Goal: Information Seeking & Learning: Learn about a topic

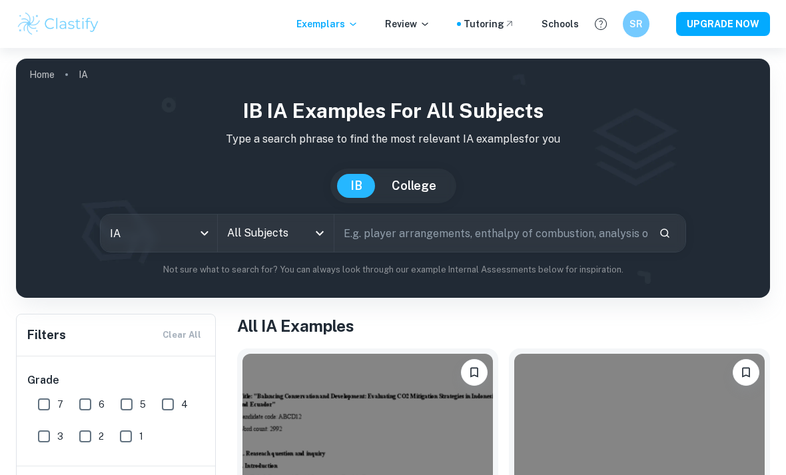
click at [306, 232] on input "All Subjects" at bounding box center [266, 232] width 85 height 25
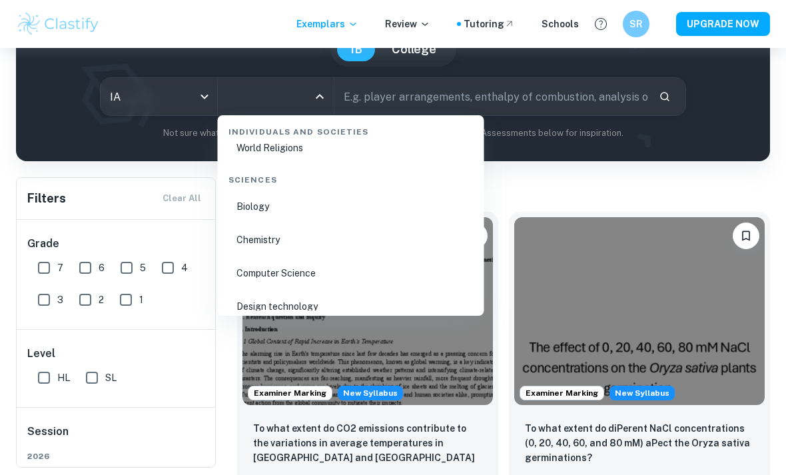
scroll to position [2032, 0]
click at [288, 237] on li "Chemistry" at bounding box center [351, 238] width 256 height 31
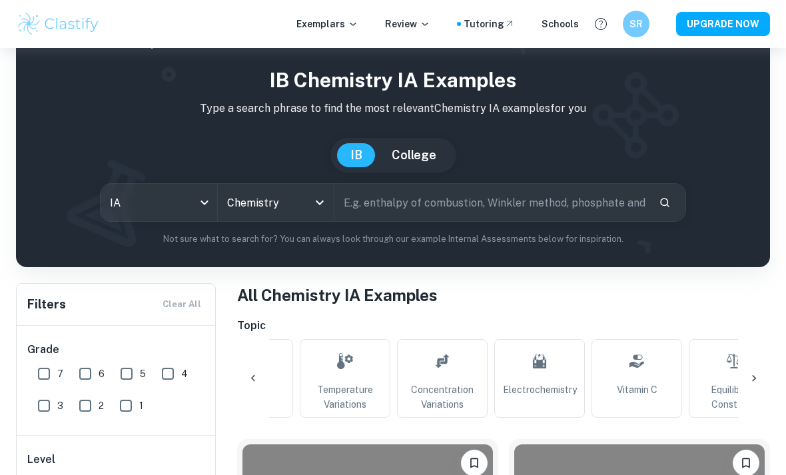
scroll to position [0, 362]
click at [643, 377] on link "Vitamin C" at bounding box center [632, 378] width 91 height 79
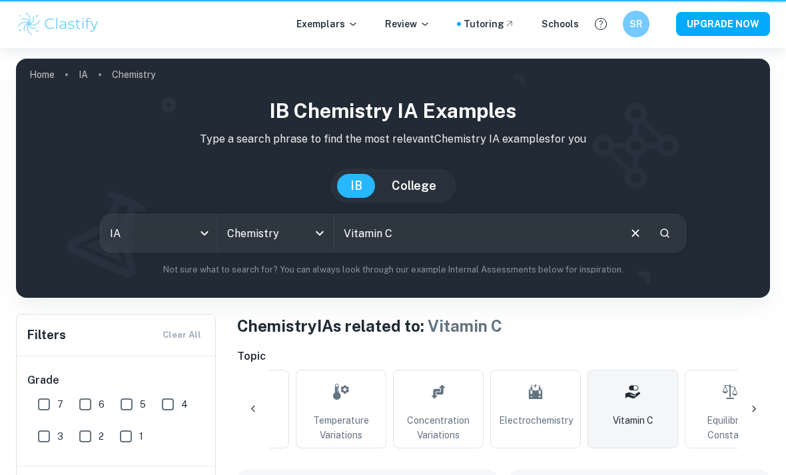
type input "Vitamin C"
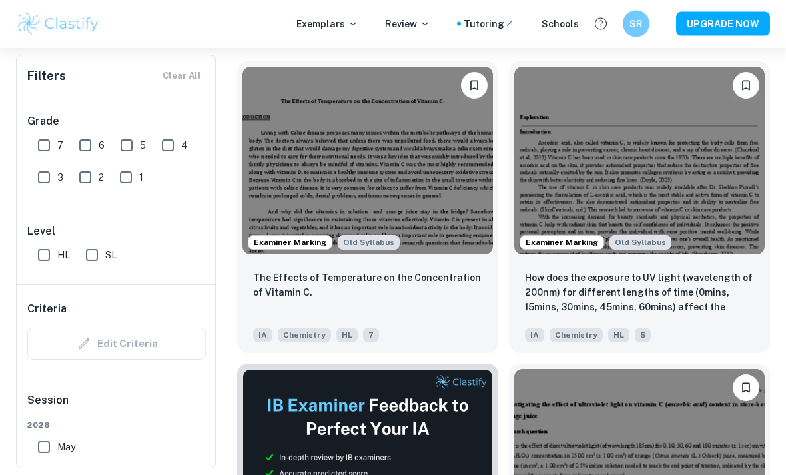
click at [47, 146] on input "7" at bounding box center [44, 145] width 27 height 27
checkbox input "true"
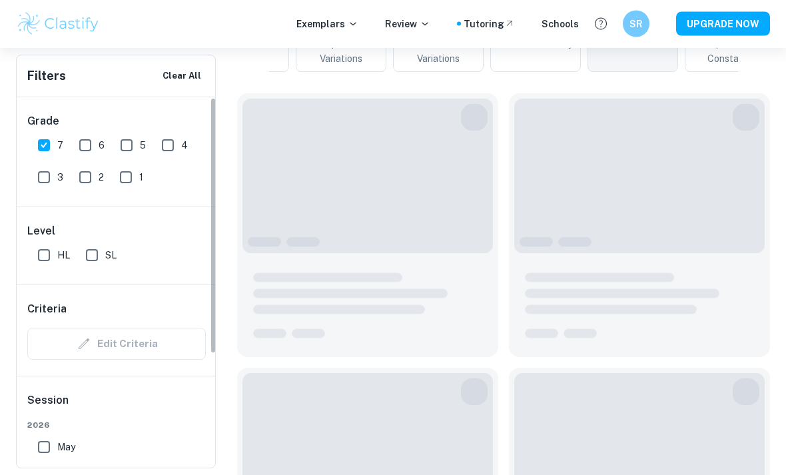
scroll to position [408, 0]
click at [76, 139] on input "6" at bounding box center [85, 145] width 27 height 27
checkbox input "true"
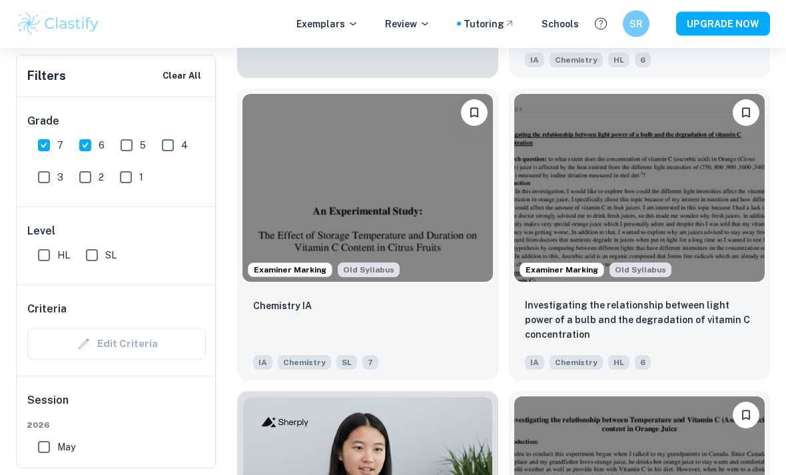
scroll to position [1017, 0]
click at [427, 256] on img at bounding box center [367, 188] width 250 height 188
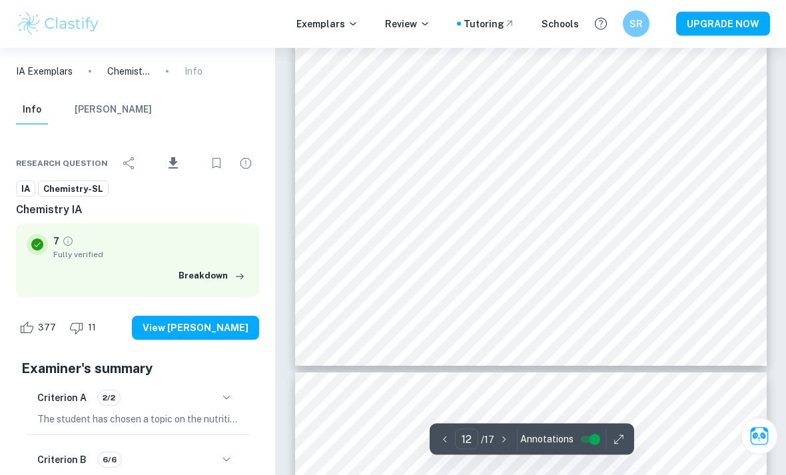
scroll to position [7993, 0]
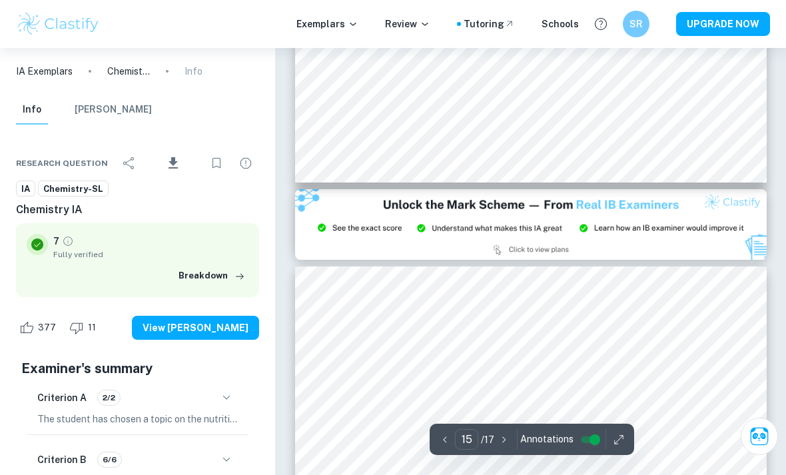
type input "14"
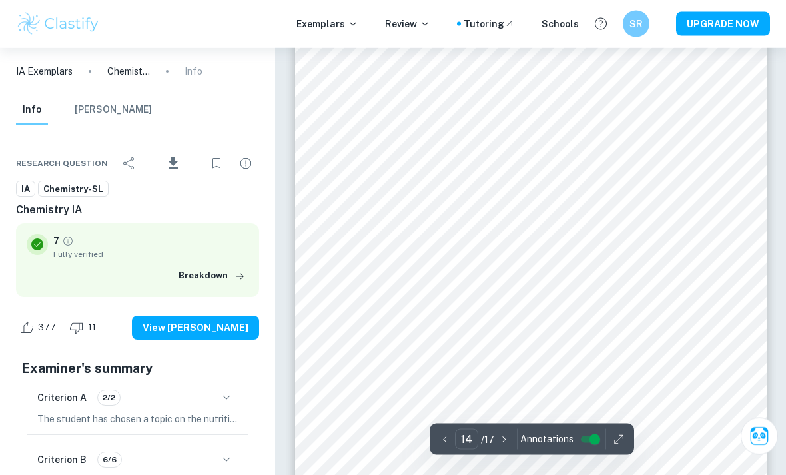
scroll to position [9135, 0]
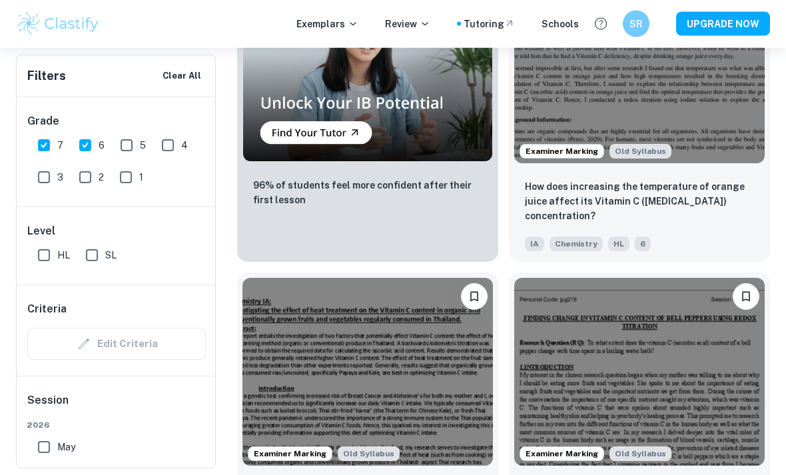
scroll to position [1438, 0]
click at [696, 194] on p "How does increasing the temperature of orange juice affect its Vitamin C ([MEDI…" at bounding box center [639, 201] width 229 height 44
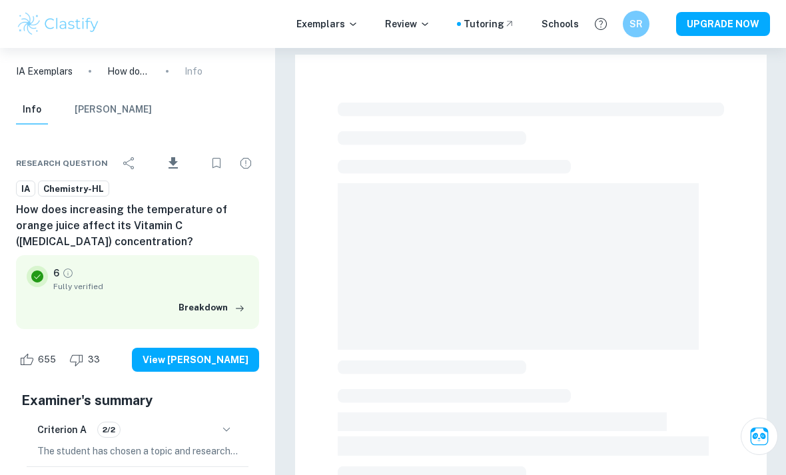
click at [660, 278] on span at bounding box center [519, 266] width 362 height 166
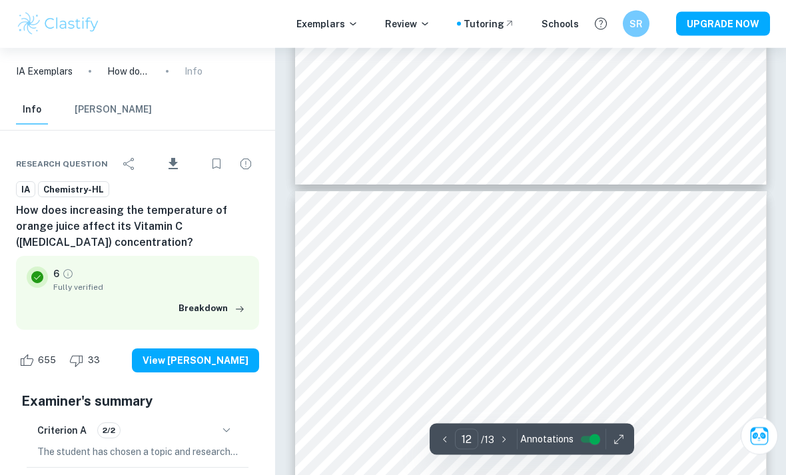
scroll to position [7508, 0]
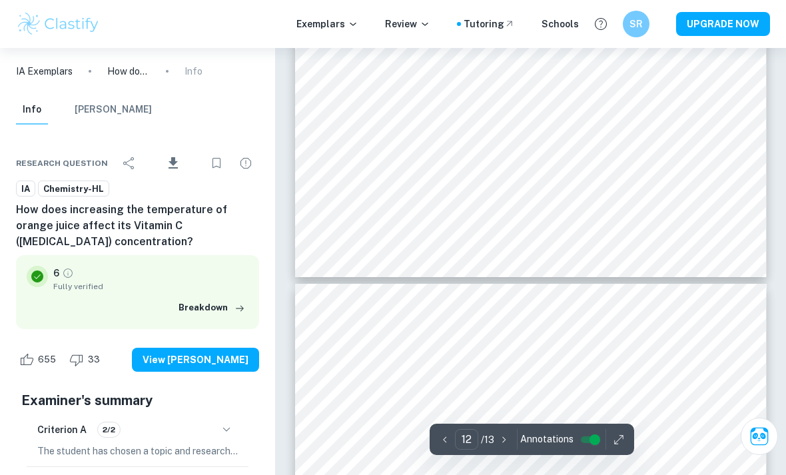
type input "11"
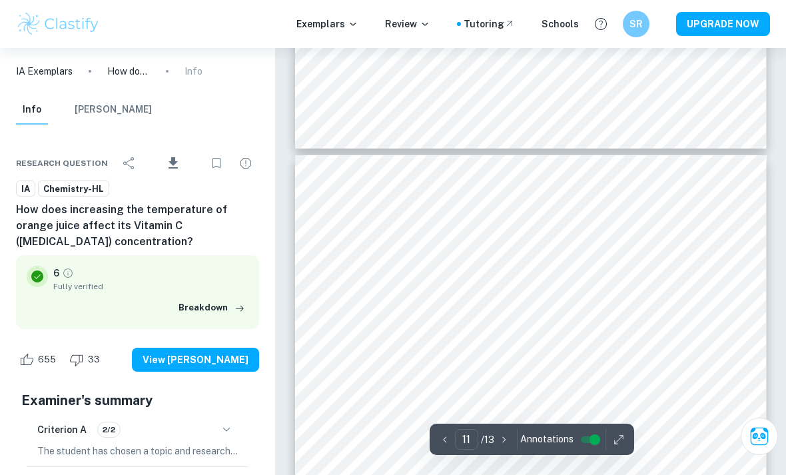
scroll to position [6802, 0]
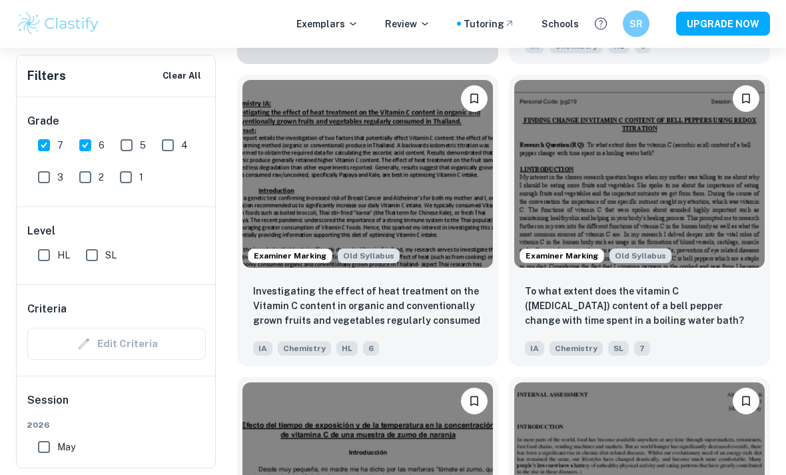
scroll to position [1639, 0]
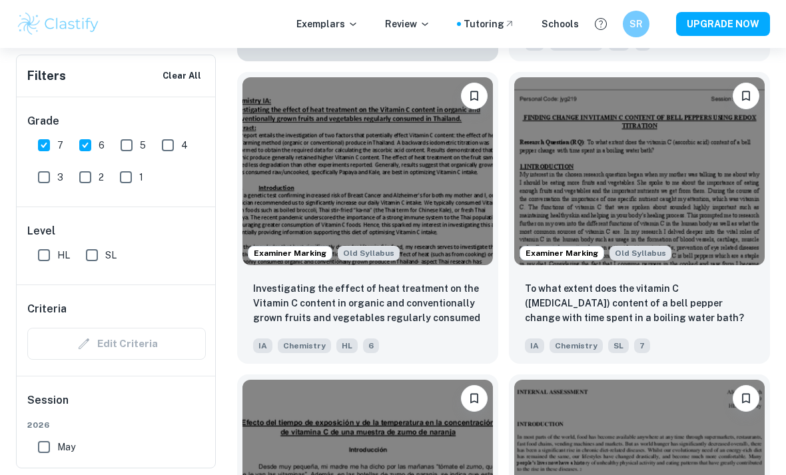
click at [645, 293] on p "To what extent does the vitamin C ([MEDICAL_DATA]) content of a bell pepper cha…" at bounding box center [639, 303] width 229 height 44
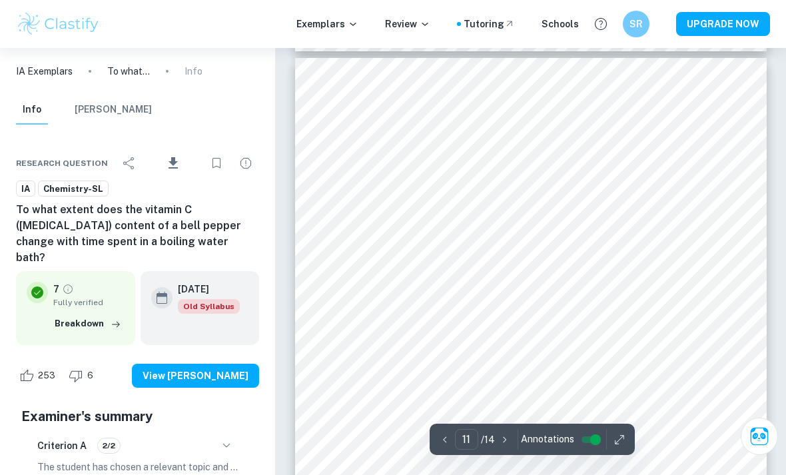
scroll to position [6402, 0]
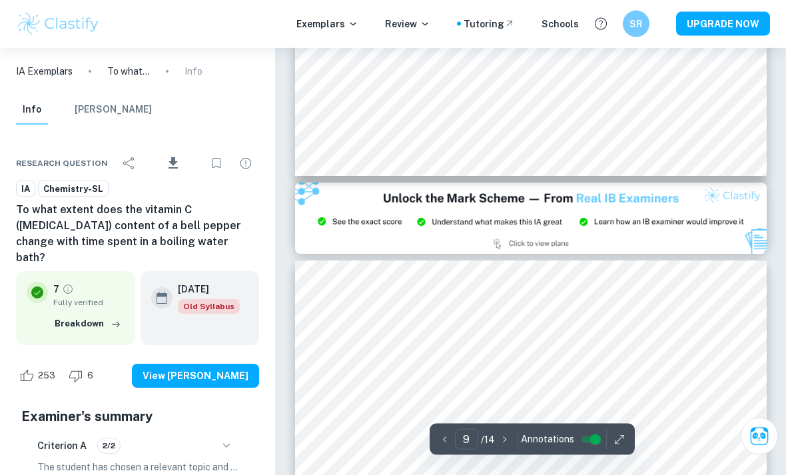
type input "8"
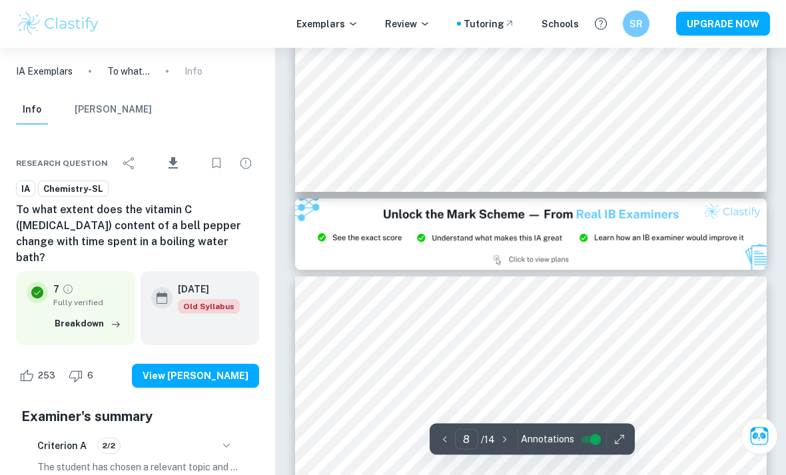
scroll to position [4877, 0]
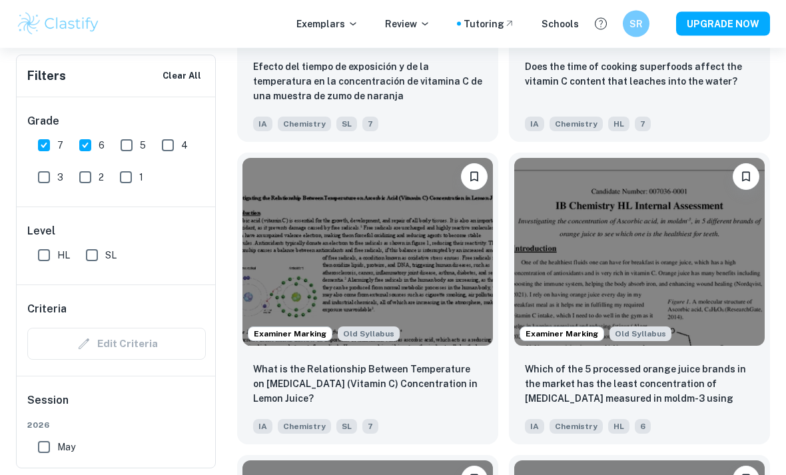
scroll to position [2163, 0]
click at [449, 374] on p "What is the Relationship Between Temperature on [MEDICAL_DATA] (Vitamin C) Conc…" at bounding box center [367, 384] width 229 height 44
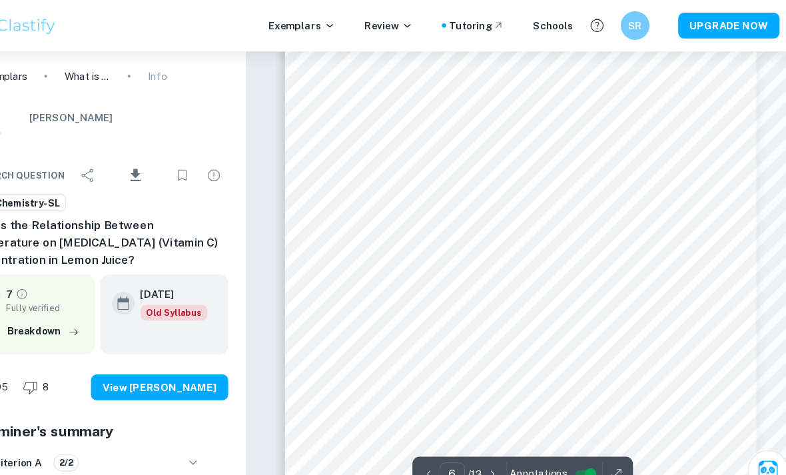
scroll to position [3064, 0]
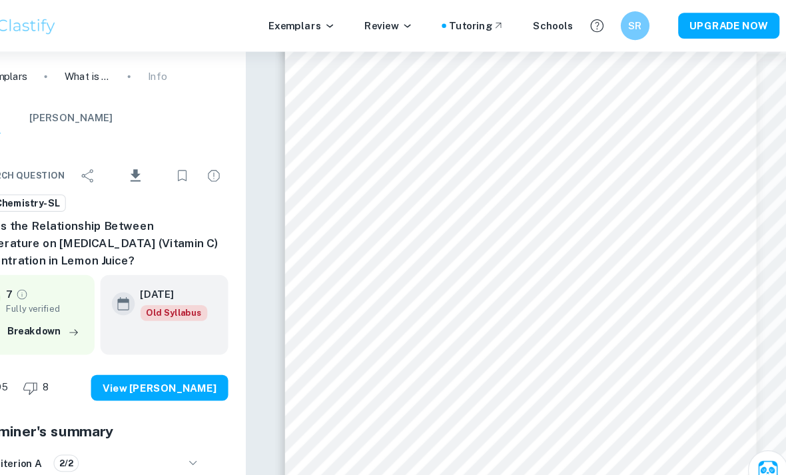
type input "4"
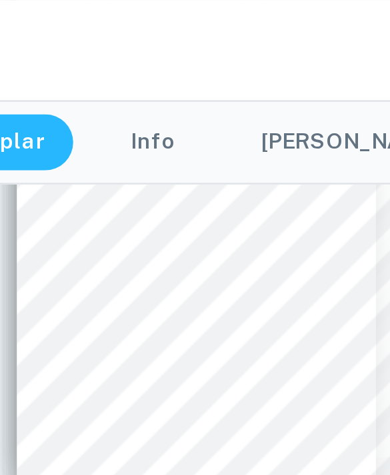
scroll to position [2017, 0]
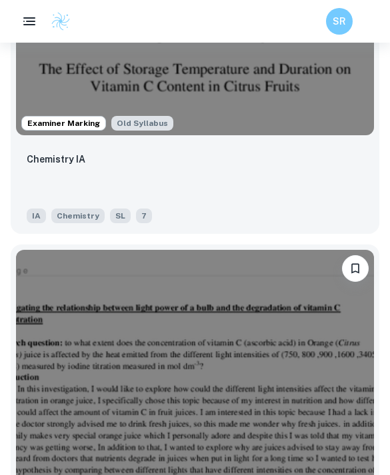
scroll to position [2238, 0]
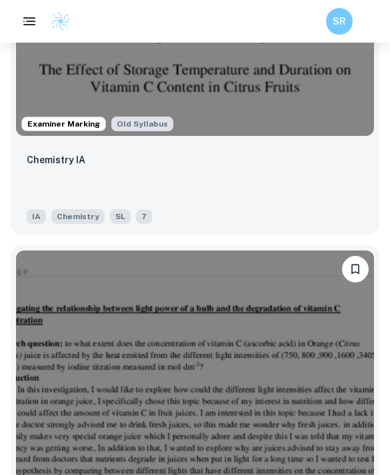
click at [225, 154] on div "Chemistry IA" at bounding box center [195, 174] width 336 height 45
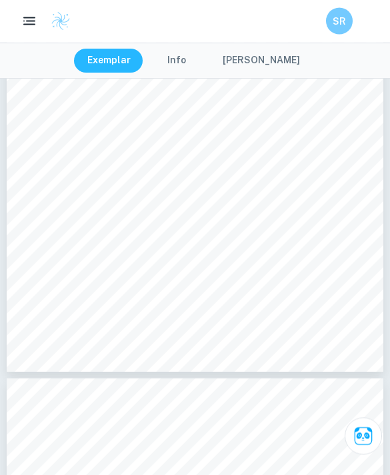
scroll to position [5812, 0]
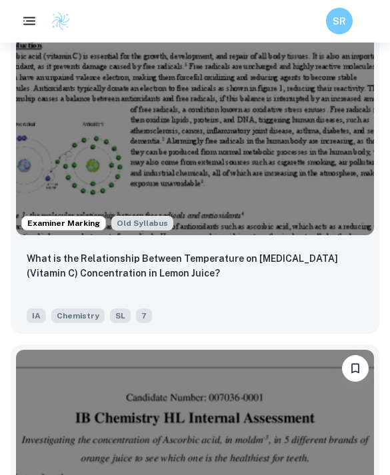
scroll to position [4922, 0]
click at [255, 188] on img at bounding box center [195, 101] width 358 height 268
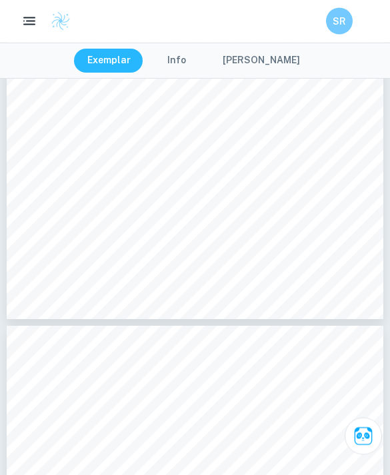
scroll to position [5783, 0]
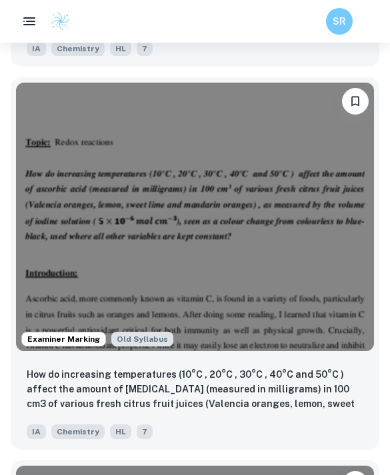
scroll to position [5714, 0]
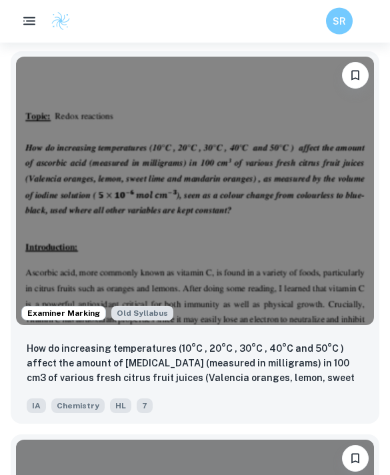
click at [266, 294] on img at bounding box center [195, 191] width 358 height 268
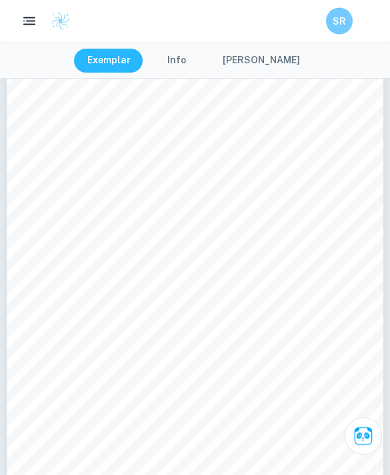
scroll to position [5574, 0]
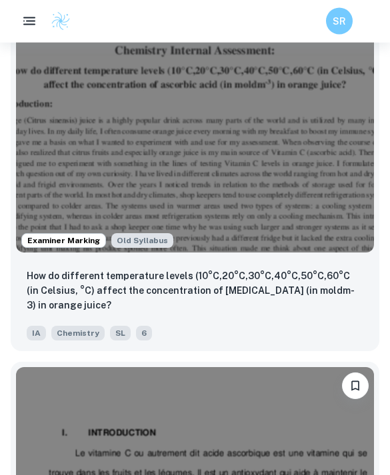
scroll to position [9205, 0]
click at [286, 284] on p "How do different temperature levels (10°C,20°C,30°C,40°C,50°C,60°C (in Celsius,…" at bounding box center [195, 290] width 336 height 44
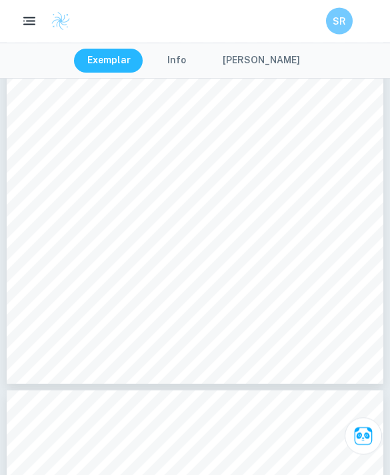
scroll to position [5303, 0]
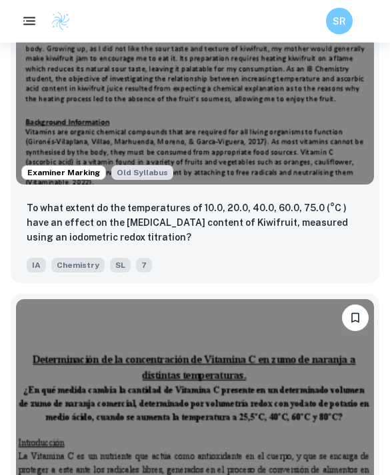
scroll to position [9506, 0]
click at [274, 234] on p "To what extent do the temperatures of 10.0, 20.0, 40.0, 60.0, 75.0 (°C ) have a…" at bounding box center [195, 222] width 336 height 44
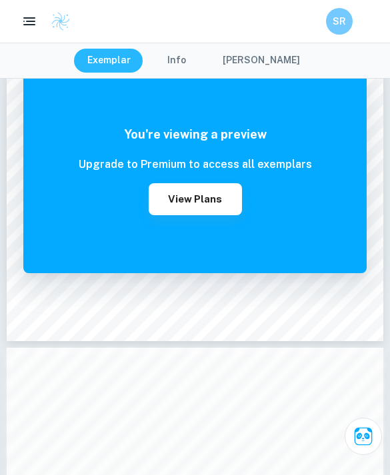
scroll to position [200, 0]
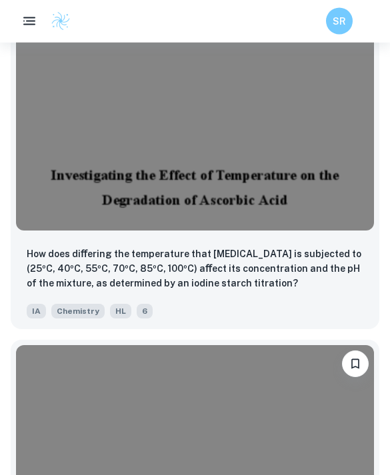
scroll to position [11374, 0]
click at [234, 262] on p "How does diﬀering the temperature that [MEDICAL_DATA] is subjected to (25ºC, 40…" at bounding box center [195, 268] width 336 height 44
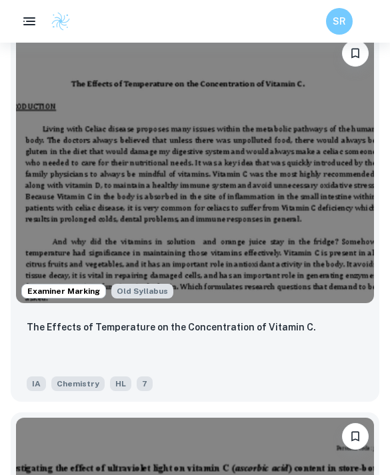
scroll to position [557, 0]
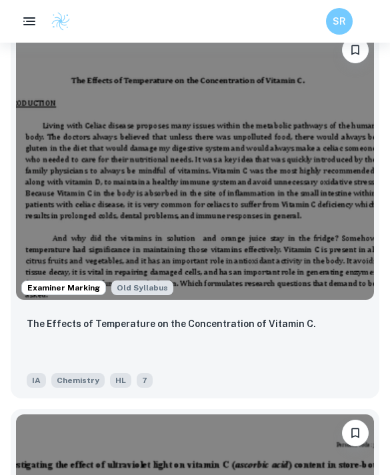
click at [247, 328] on p "The Effects of Temperature on the Concentration of Vitamin C." at bounding box center [171, 323] width 289 height 15
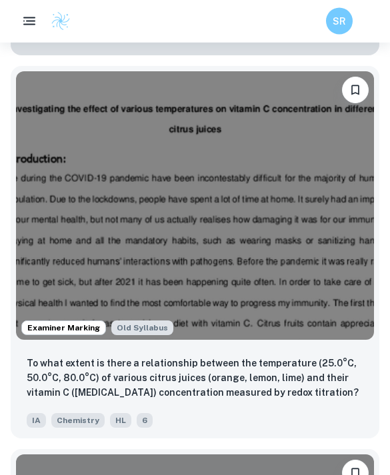
scroll to position [1652, 0]
click at [298, 338] on img at bounding box center [195, 205] width 358 height 268
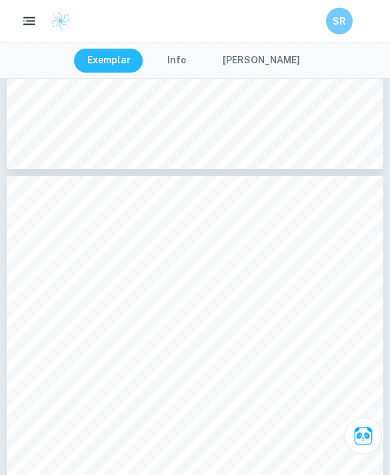
scroll to position [5409, 0]
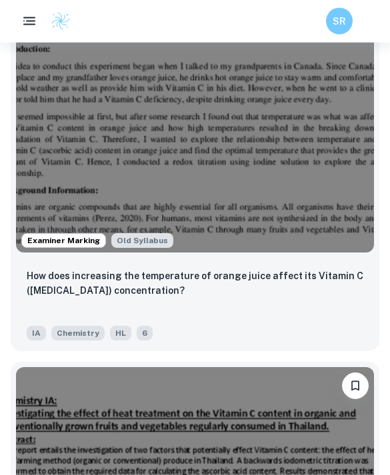
scroll to position [2991, 0]
click at [298, 266] on div "How does increasing the temperature of orange juice affect its Vitamin C ([MEDI…" at bounding box center [195, 304] width 368 height 93
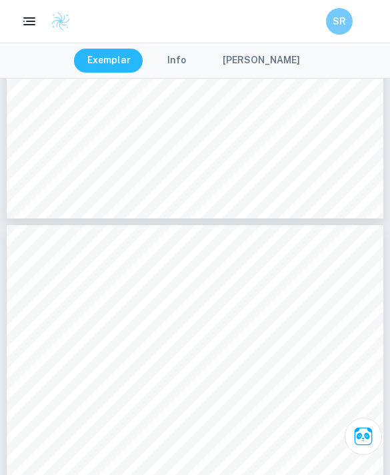
scroll to position [6773, 0]
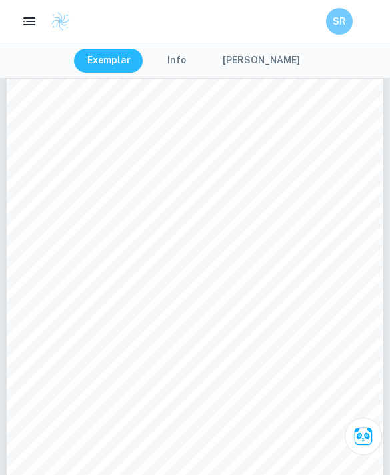
type input "3"
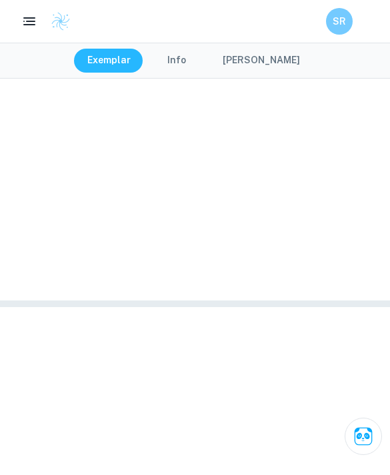
scroll to position [979, 0]
